Goal: Task Accomplishment & Management: Use online tool/utility

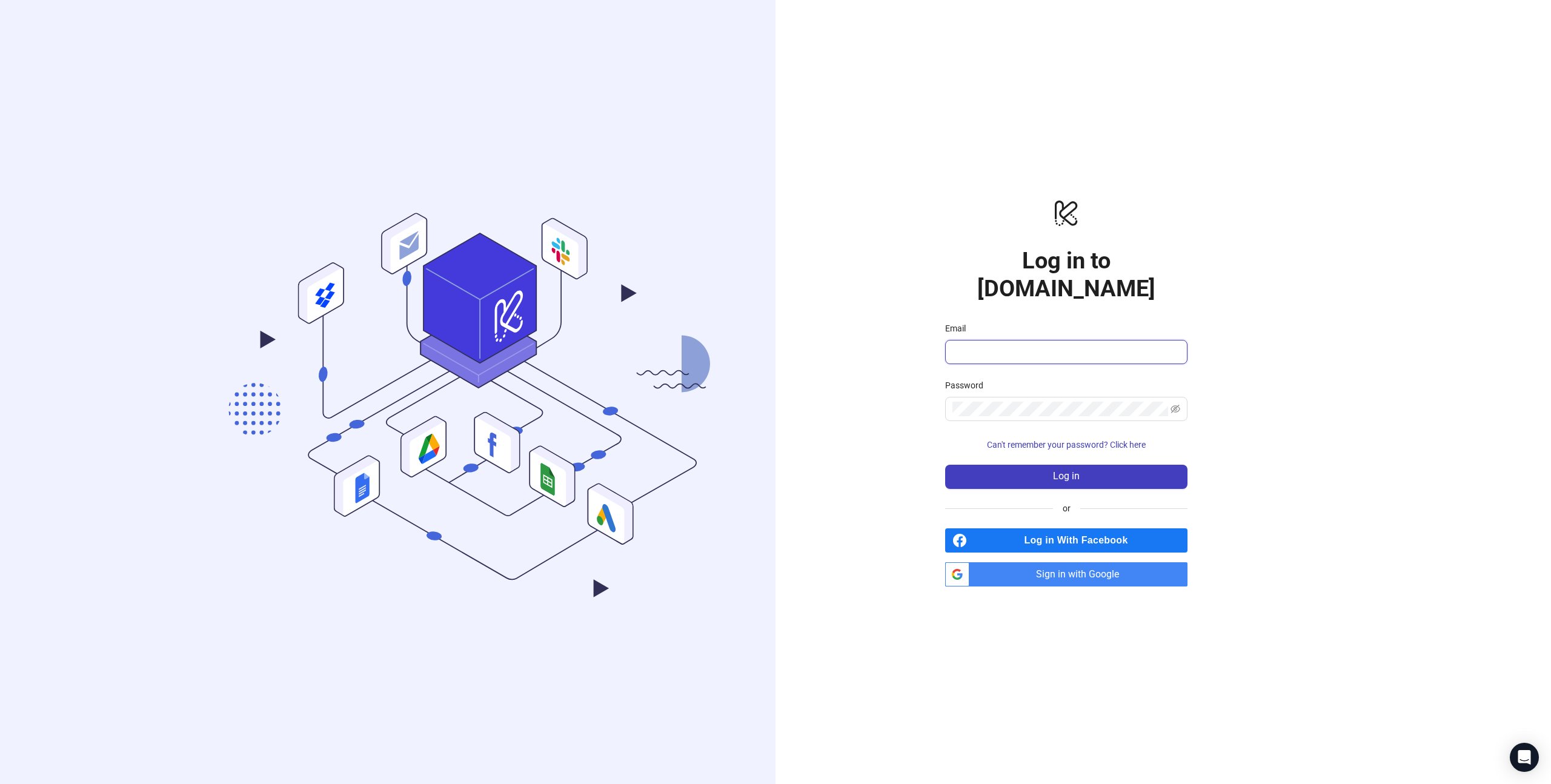
click at [1081, 344] on input "Email" at bounding box center [1065, 351] width 225 height 15
click at [0, 783] on com-1password-button at bounding box center [0, 784] width 0 height 0
type input "**********"
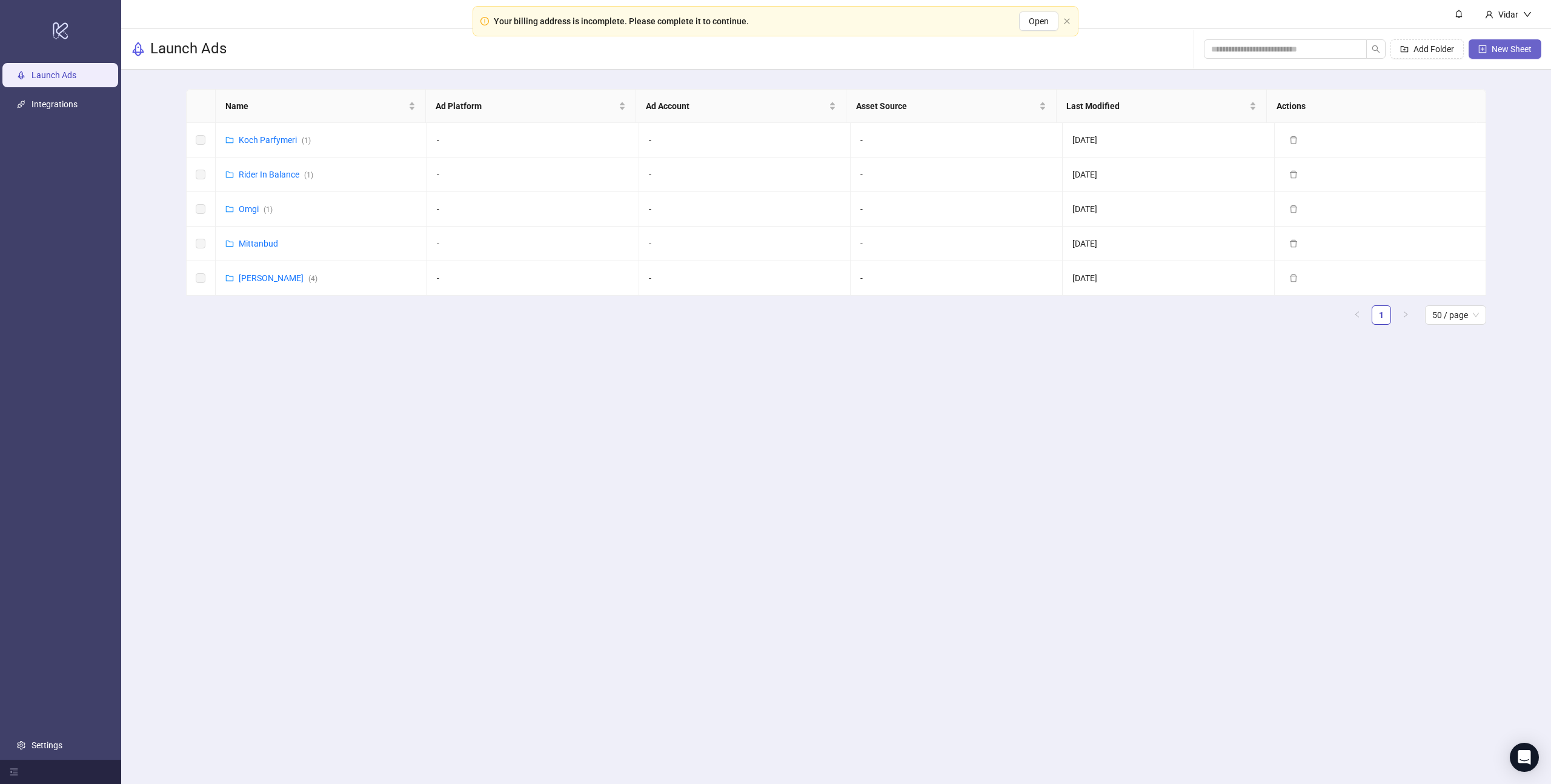
click at [1494, 52] on span "New Sheet" at bounding box center [1511, 48] width 40 height 10
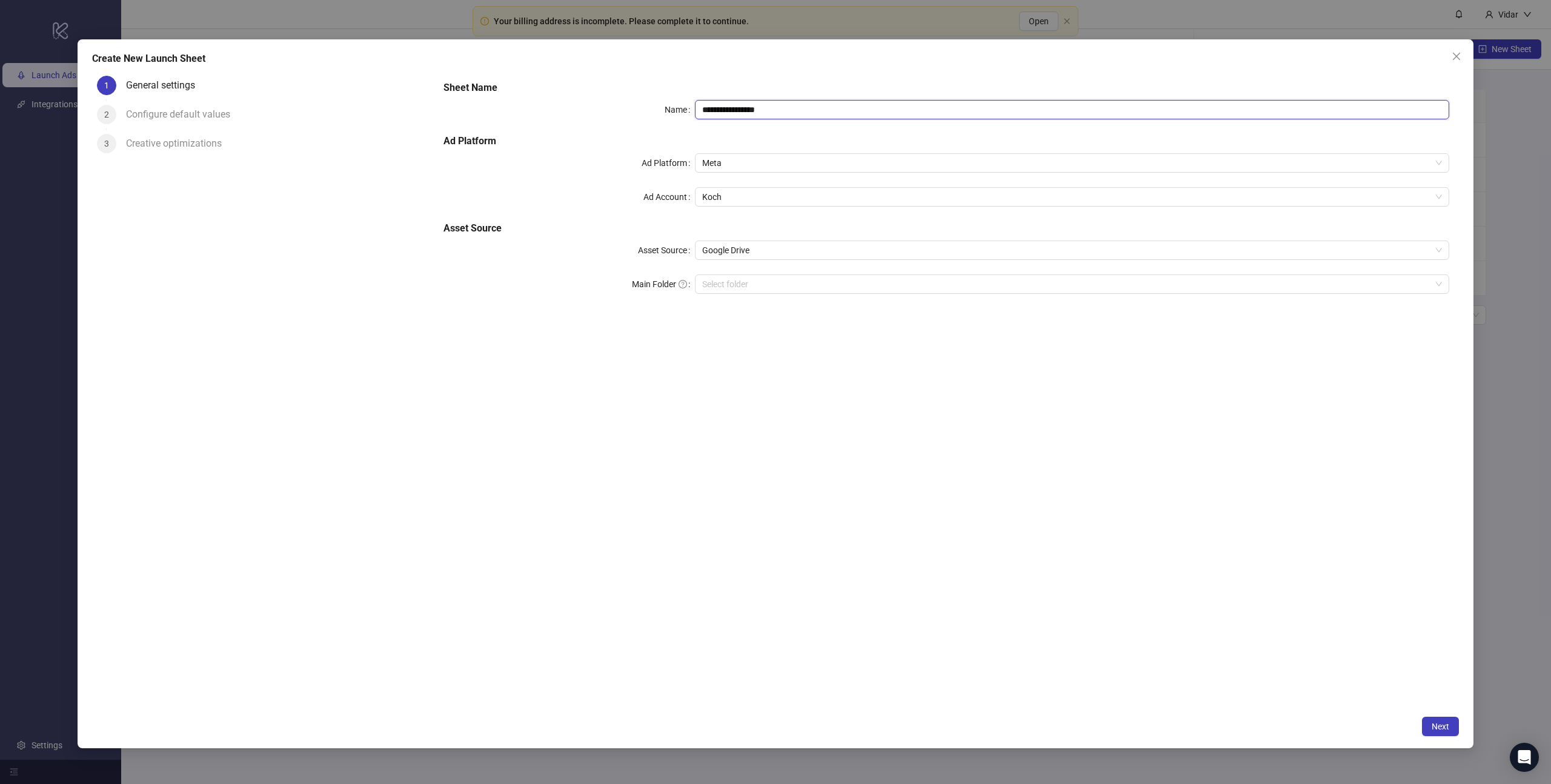
click at [735, 113] on input "**********" at bounding box center [1072, 110] width 754 height 19
type input "******"
click at [736, 94] on h5 "Sheet Name" at bounding box center [946, 87] width 1006 height 15
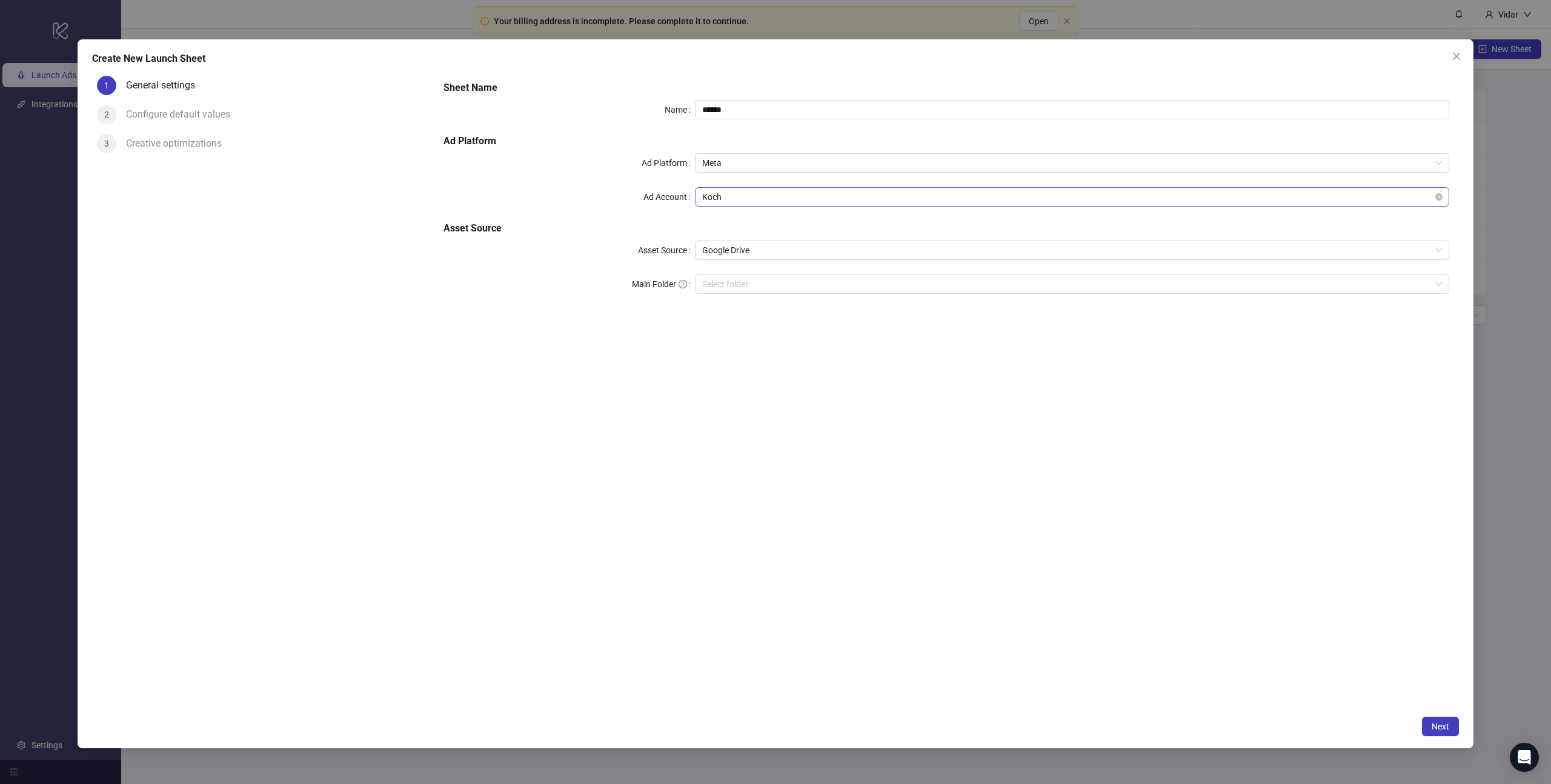
click at [738, 204] on span "Koch" at bounding box center [1071, 196] width 739 height 18
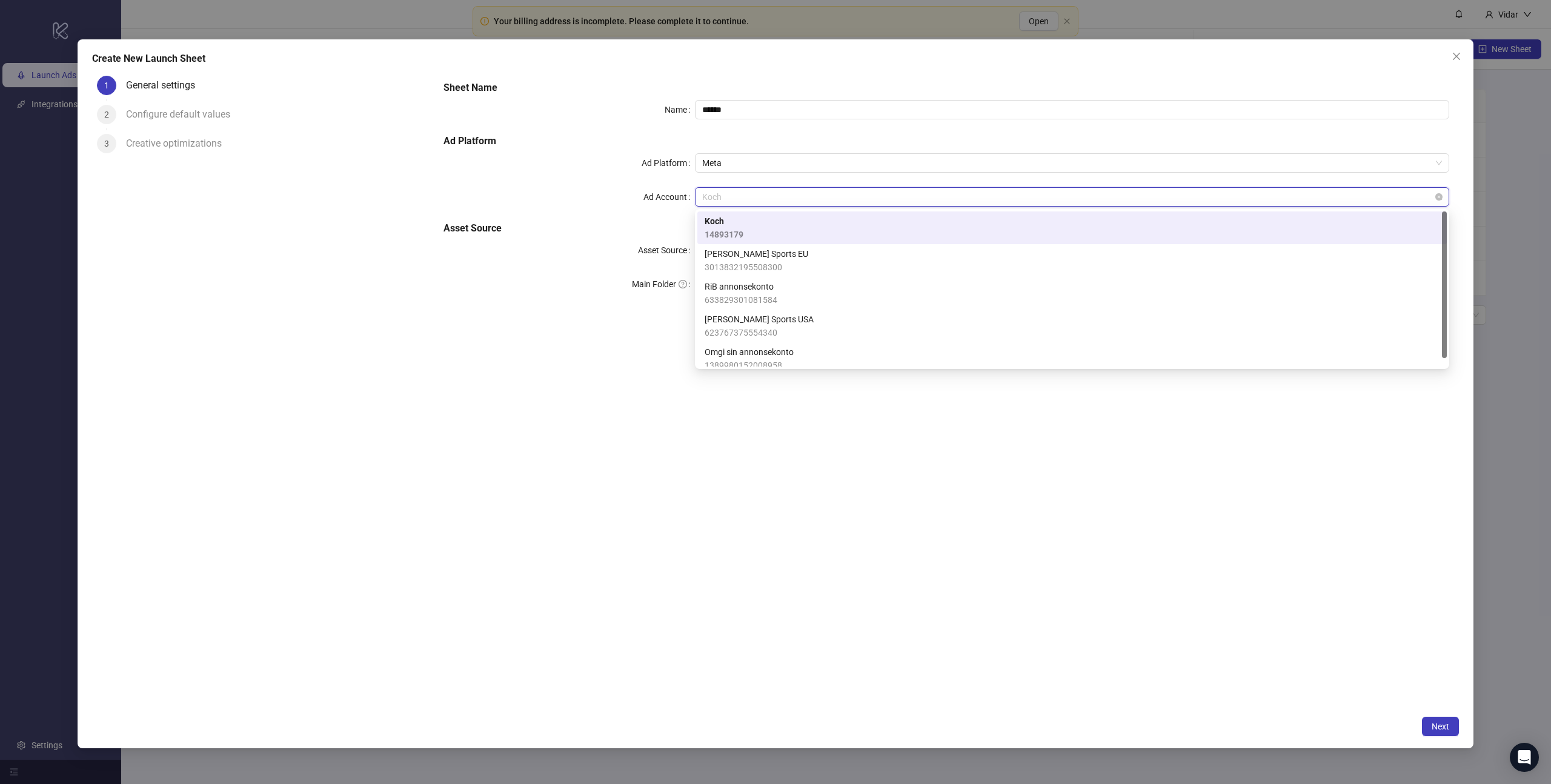
type input "*"
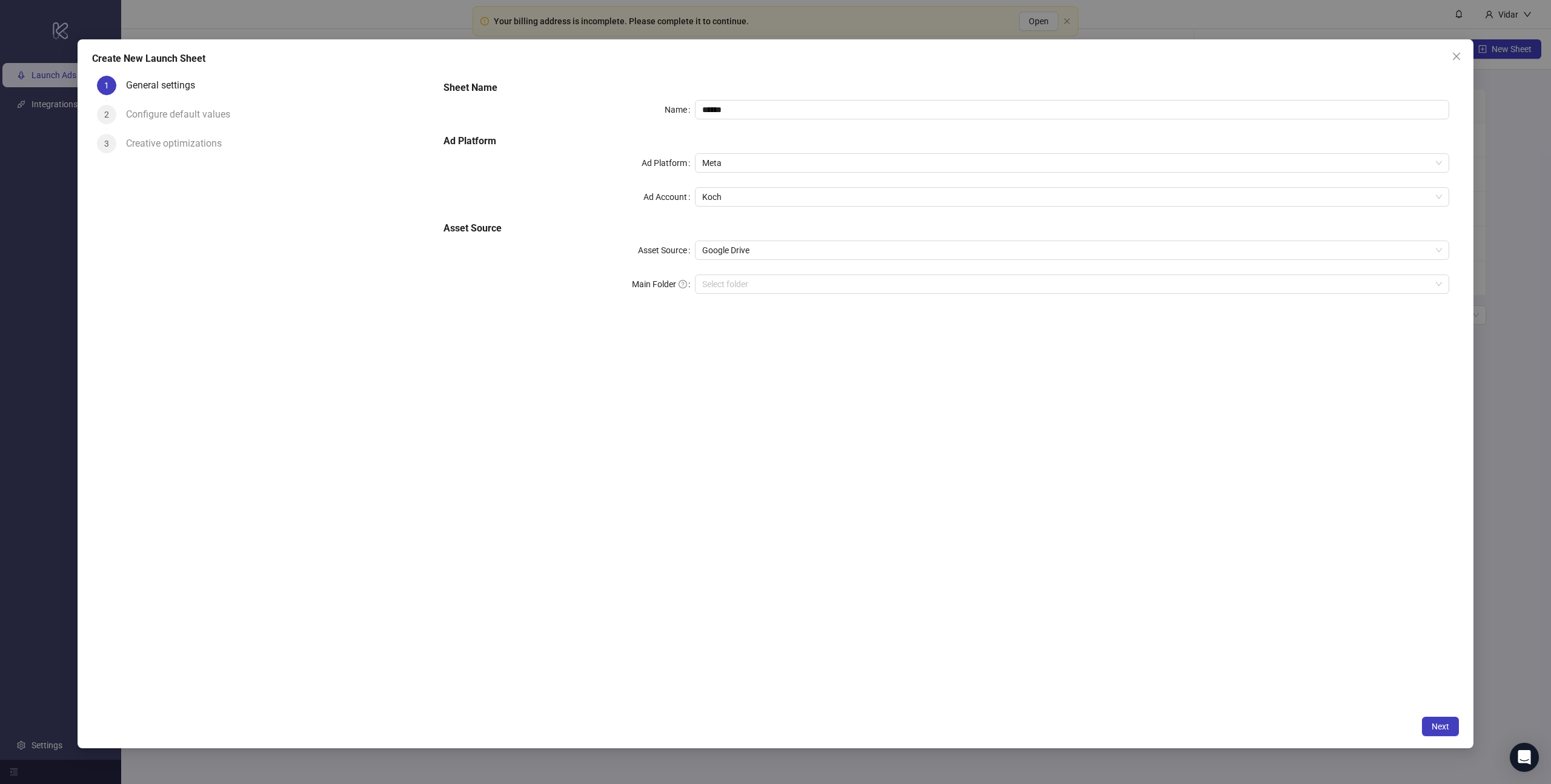
click at [625, 229] on h5 "Asset Source" at bounding box center [946, 228] width 1006 height 15
click at [1460, 53] on icon "close" at bounding box center [1456, 56] width 10 height 10
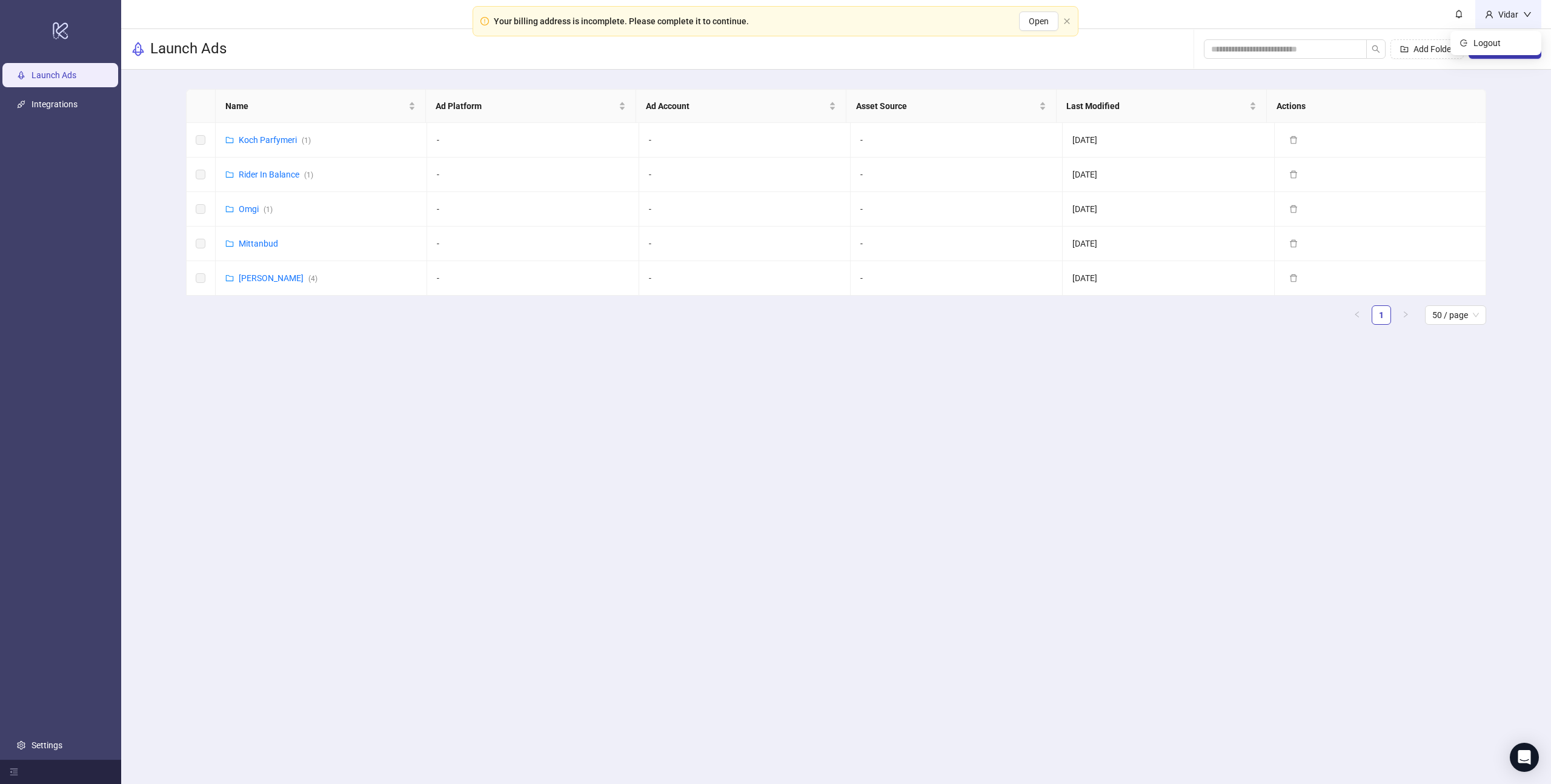
click at [1513, 14] on div "Vidar" at bounding box center [1508, 14] width 30 height 13
click at [1511, 15] on div "Vidar" at bounding box center [1508, 14] width 30 height 13
click at [761, 344] on main "Name Ad Platform Ad Account Asset Source Last Modified Actions [PERSON_NAME] Pa…" at bounding box center [836, 211] width 1319 height 284
click at [1064, 16] on div "Your billing address is incomplete. Please complete it to continue. Open" at bounding box center [776, 20] width 606 height 30
click at [1066, 18] on icon "close" at bounding box center [1066, 21] width 7 height 7
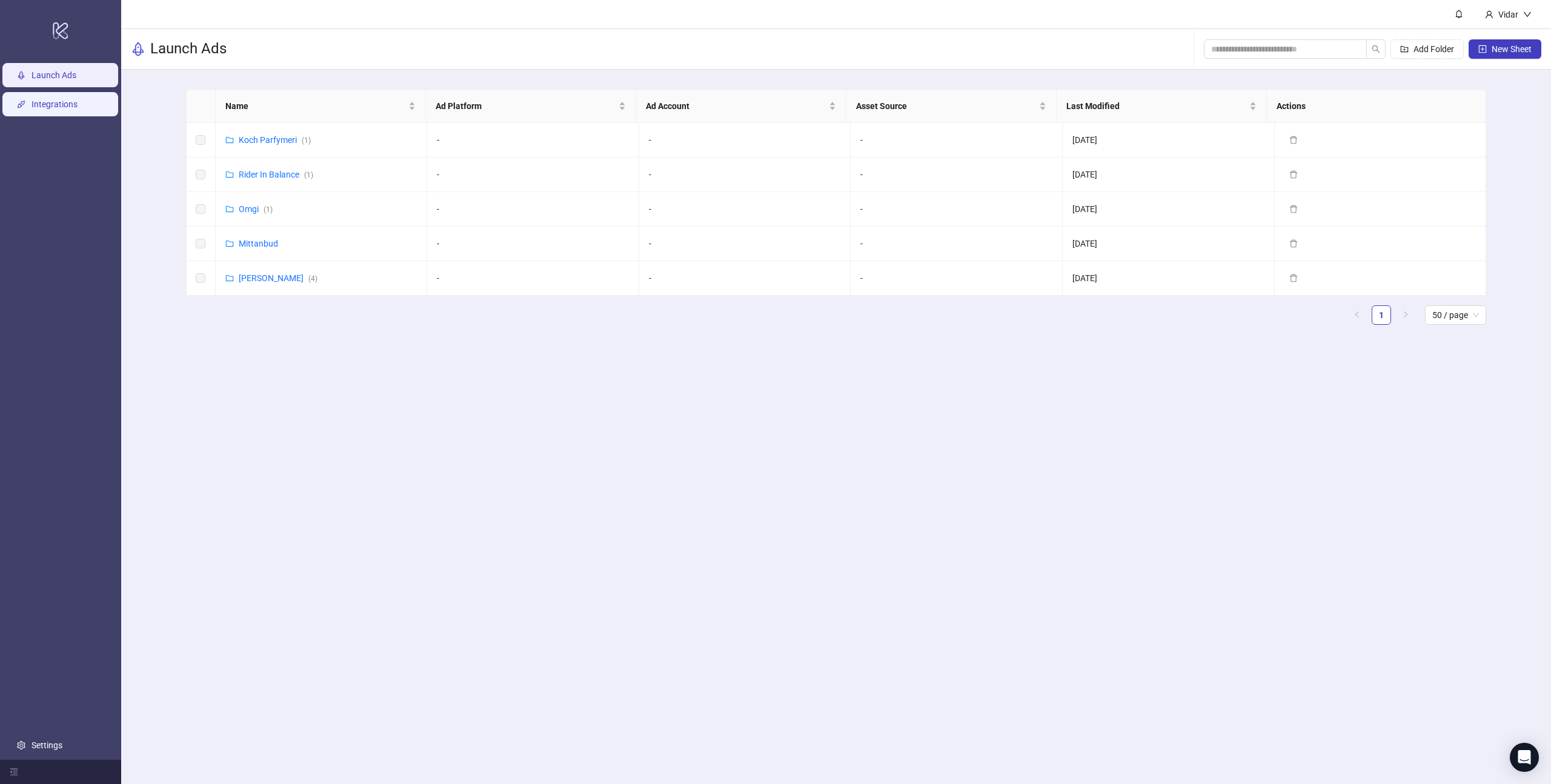
click at [31, 109] on link "Integrations" at bounding box center [54, 104] width 46 height 10
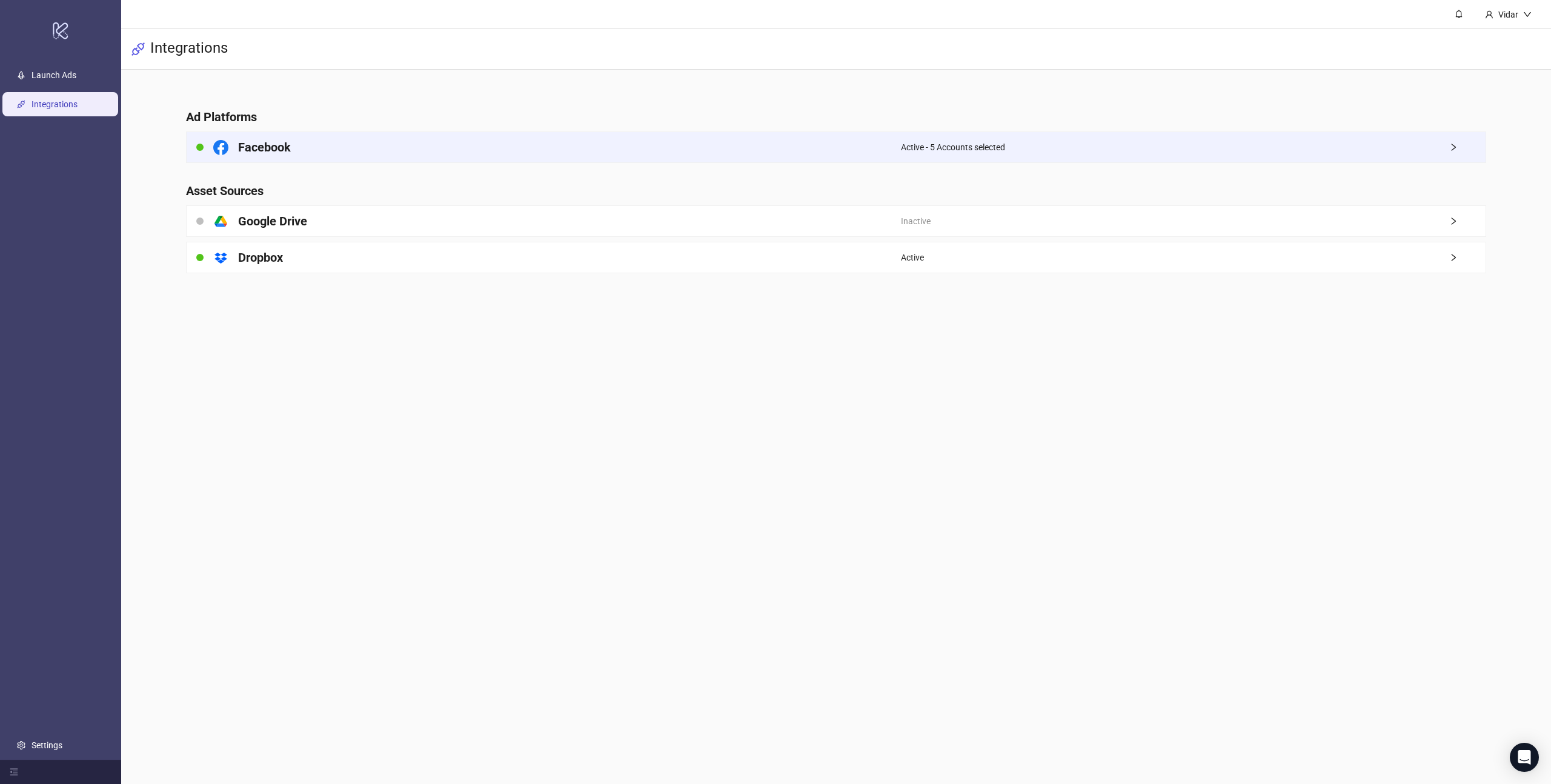
click at [899, 156] on div "Facebook" at bounding box center [543, 147] width 714 height 30
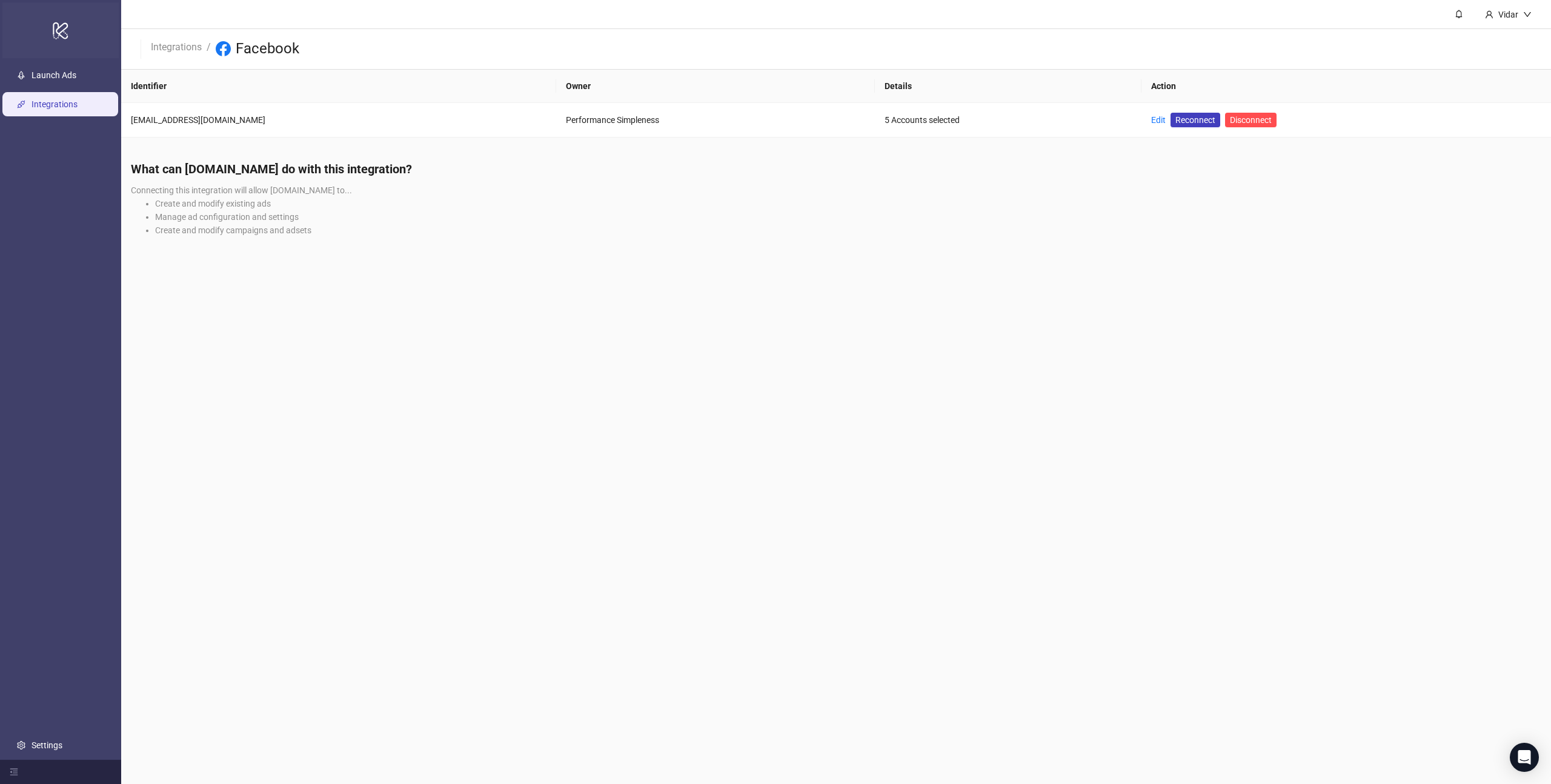
click at [54, 36] on icon at bounding box center [61, 31] width 15 height 17
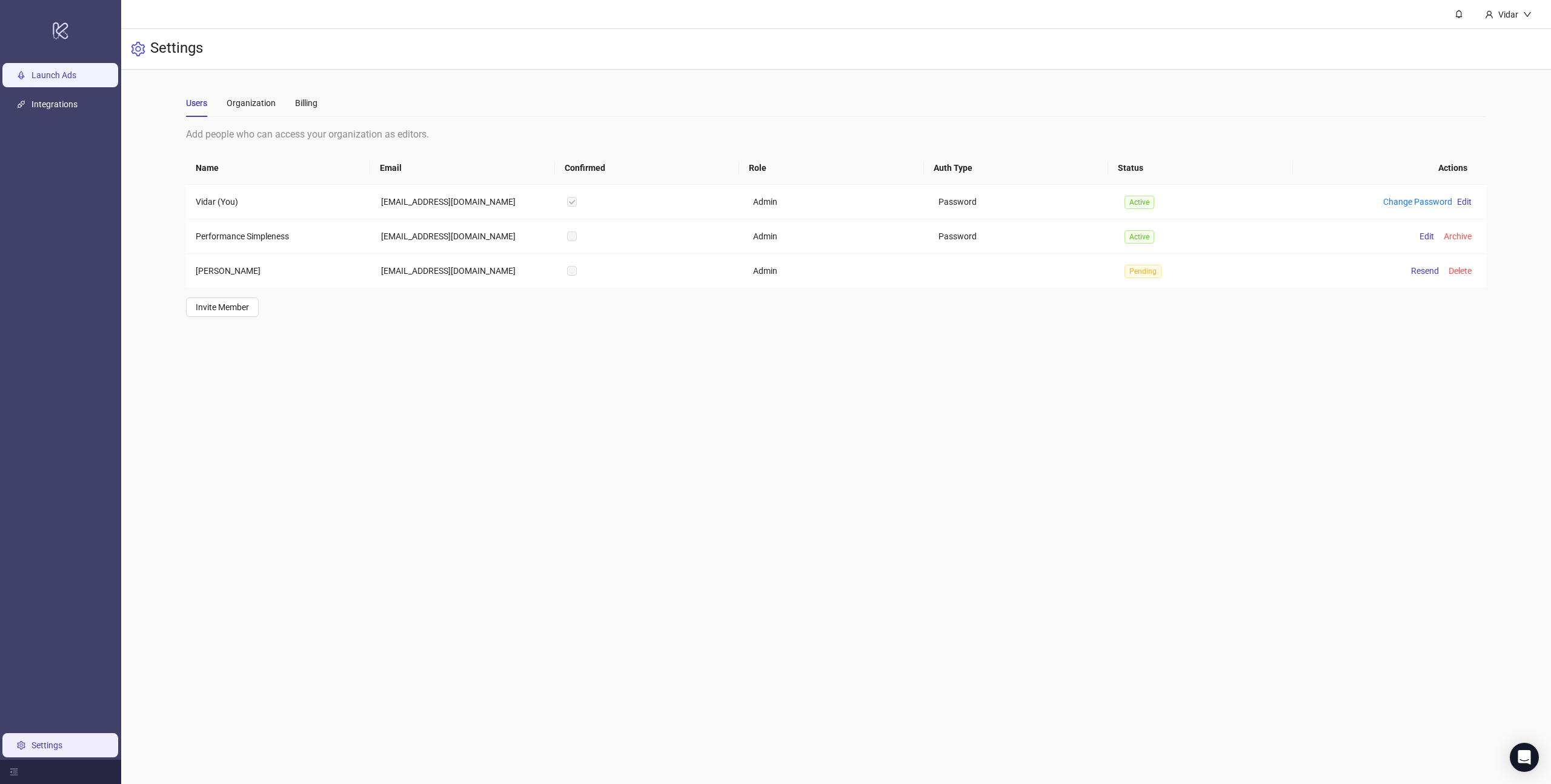
click at [71, 75] on link "Launch Ads" at bounding box center [54, 75] width 45 height 10
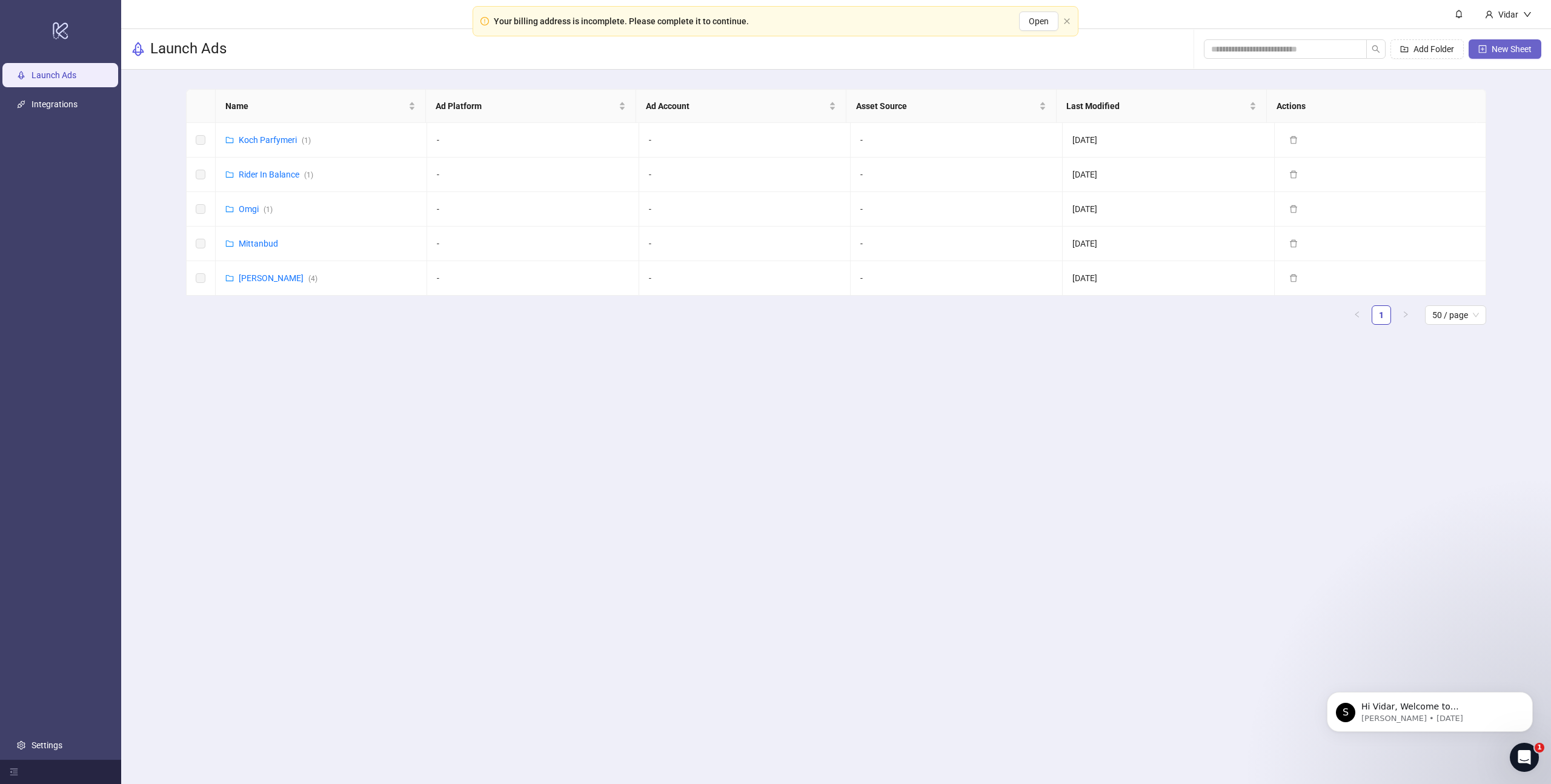
click at [1519, 50] on span "New Sheet" at bounding box center [1511, 48] width 40 height 10
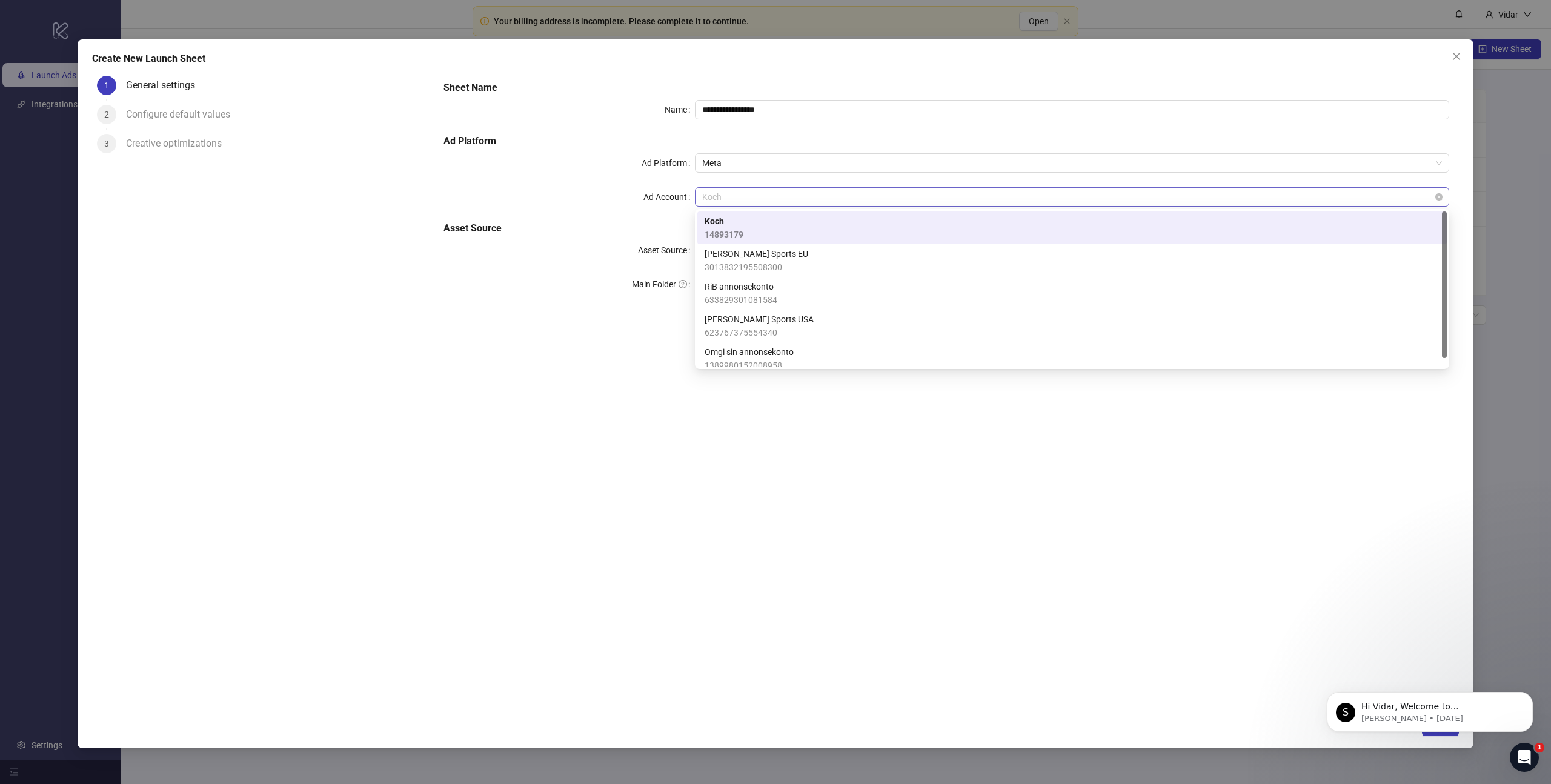
click at [753, 195] on span "Koch" at bounding box center [1071, 196] width 739 height 18
click at [1453, 53] on icon "close" at bounding box center [1456, 56] width 10 height 10
